Goal: Find specific page/section: Find specific page/section

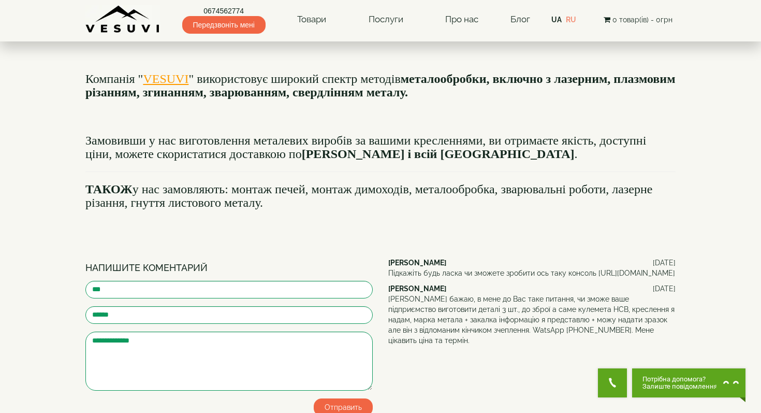
scroll to position [968, 0]
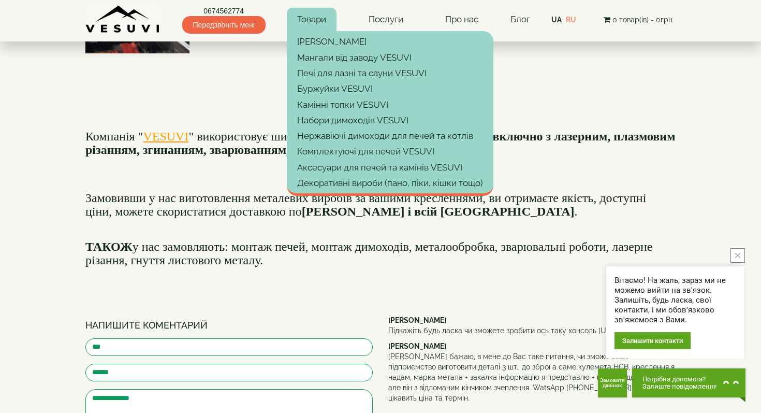
click at [324, 17] on link "Товари" at bounding box center [312, 20] width 50 height 24
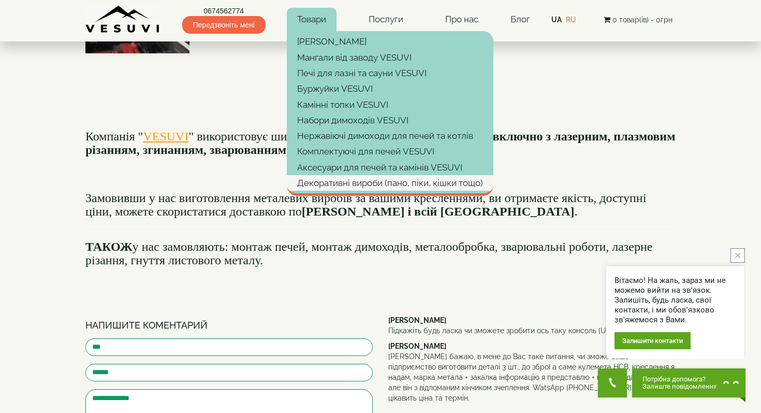
click at [396, 178] on link "Декоративні вироби (пано, піки, кішки тощо)" at bounding box center [390, 183] width 207 height 16
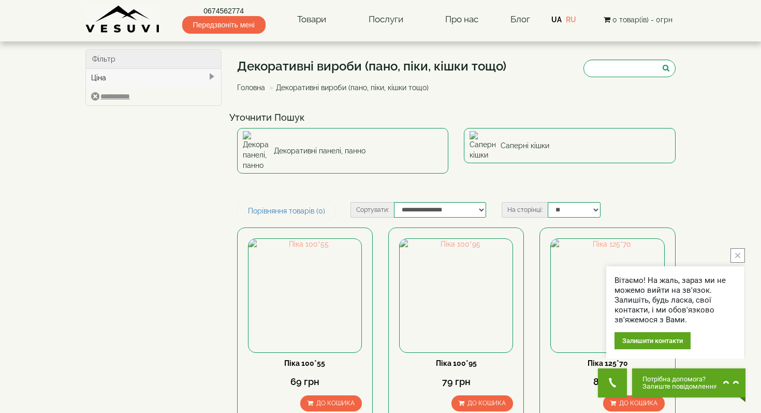
click at [736, 256] on icon "close button" at bounding box center [737, 255] width 5 height 5
